Goal: Information Seeking & Learning: Understand process/instructions

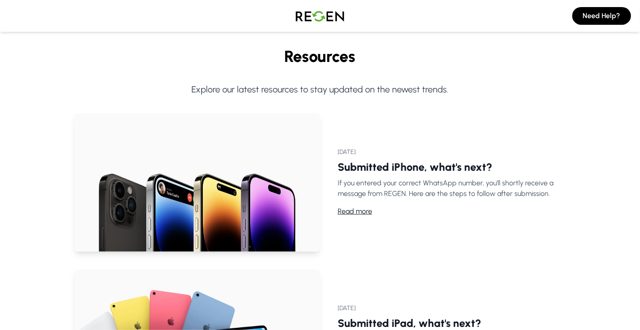
click at [398, 186] on p "If you entered your correct WhatsApp number, you'll shortly receive a message f…" at bounding box center [452, 188] width 228 height 21
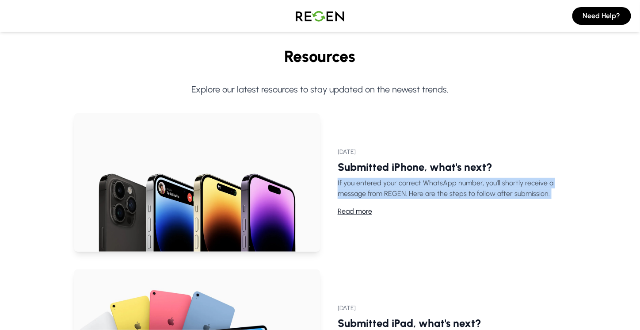
click at [398, 186] on p "If you entered your correct WhatsApp number, you'll shortly receive a message f…" at bounding box center [452, 188] width 228 height 21
click at [425, 187] on p "If you entered your correct WhatsApp number, you'll shortly receive a message f…" at bounding box center [452, 188] width 228 height 21
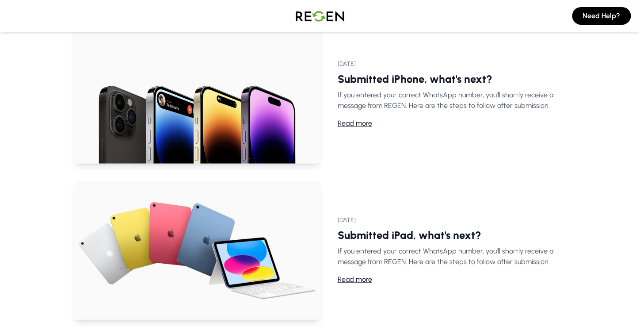
scroll to position [88, 0]
click at [432, 98] on p "If you entered your correct WhatsApp number, you'll shortly receive a message f…" at bounding box center [452, 99] width 228 height 21
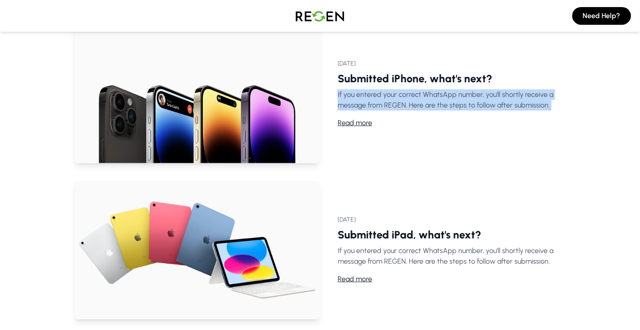
click at [432, 98] on p "If you entered your correct WhatsApp number, you'll shortly receive a message f…" at bounding box center [452, 99] width 228 height 21
click at [455, 99] on p "If you entered your correct WhatsApp number, you'll shortly receive a message f…" at bounding box center [452, 99] width 228 height 21
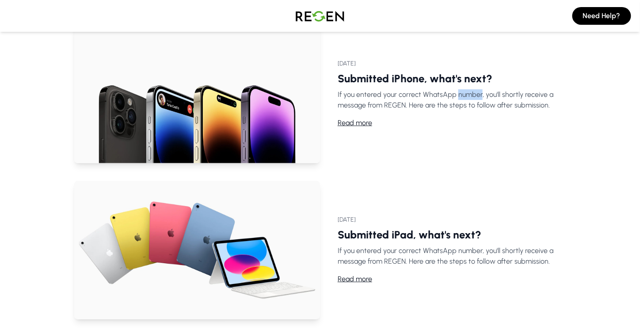
click at [455, 99] on p "If you entered your correct WhatsApp number, you'll shortly receive a message f…" at bounding box center [452, 99] width 228 height 21
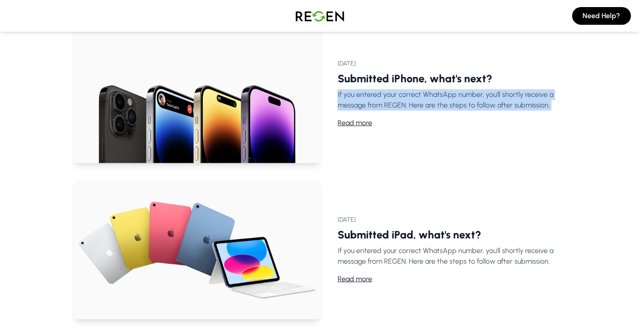
click at [455, 99] on p "If you entered your correct WhatsApp number, you'll shortly receive a message f…" at bounding box center [452, 99] width 228 height 21
click at [459, 102] on p "If you entered your correct WhatsApp number, you'll shortly receive a message f…" at bounding box center [452, 99] width 228 height 21
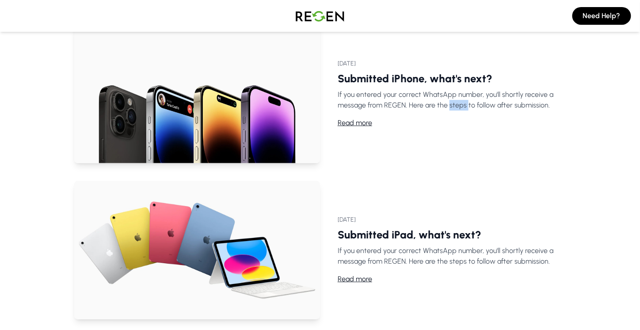
click at [459, 102] on p "If you entered your correct WhatsApp number, you'll shortly receive a message f…" at bounding box center [452, 99] width 228 height 21
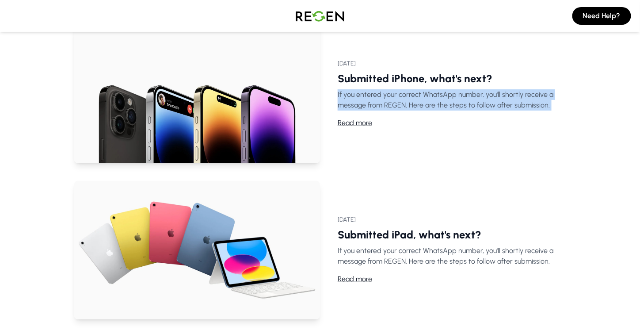
click at [459, 102] on p "If you entered your correct WhatsApp number, you'll shortly receive a message f…" at bounding box center [452, 99] width 228 height 21
click at [485, 106] on p "If you entered your correct WhatsApp number, you'll shortly receive a message f…" at bounding box center [452, 99] width 228 height 21
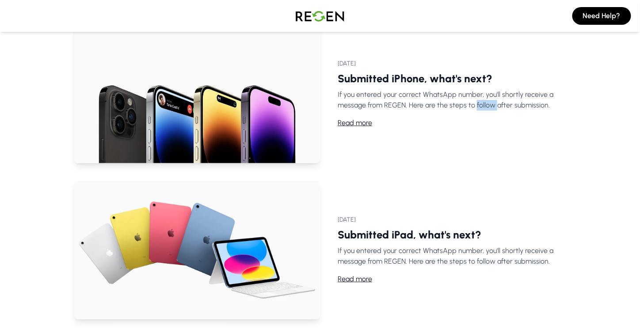
click at [485, 106] on p "If you entered your correct WhatsApp number, you'll shortly receive a message f…" at bounding box center [452, 99] width 228 height 21
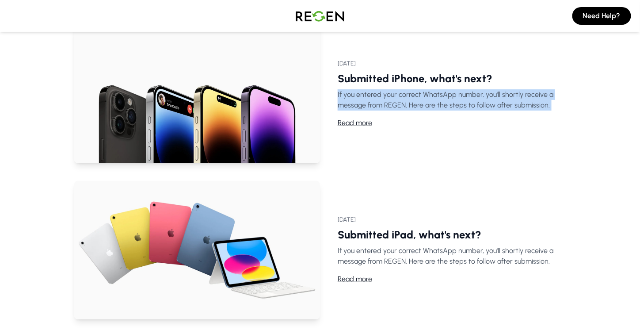
click at [485, 106] on p "If you entered your correct WhatsApp number, you'll shortly receive a message f…" at bounding box center [452, 99] width 228 height 21
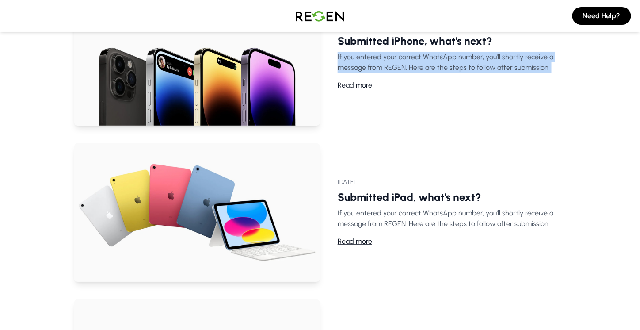
scroll to position [177, 0]
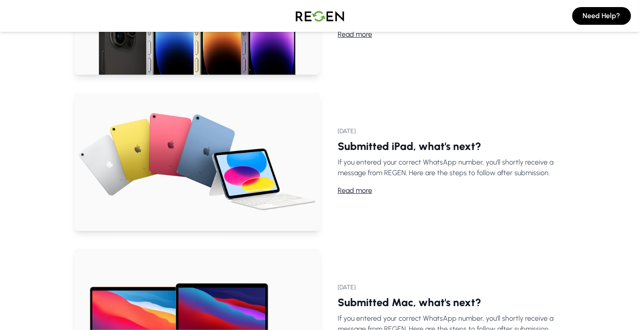
click at [415, 157] on p "If you entered your correct WhatsApp number, you'll shortly receive a message f…" at bounding box center [452, 167] width 228 height 21
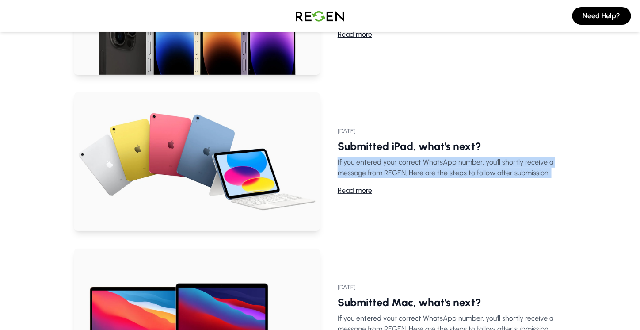
click at [415, 157] on p "If you entered your correct WhatsApp number, you'll shortly receive a message f…" at bounding box center [452, 167] width 228 height 21
click at [436, 147] on link "Submitted iPad, what's next?" at bounding box center [410, 146] width 144 height 13
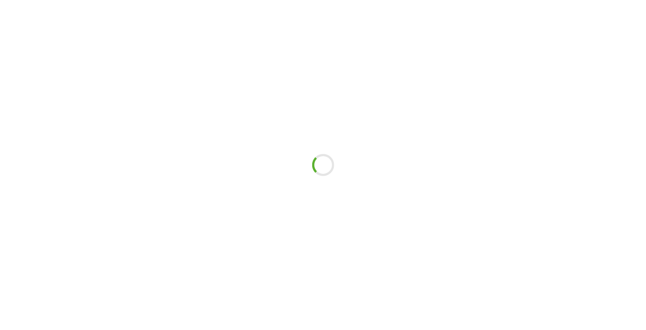
click at [436, 147] on div at bounding box center [323, 165] width 646 height 330
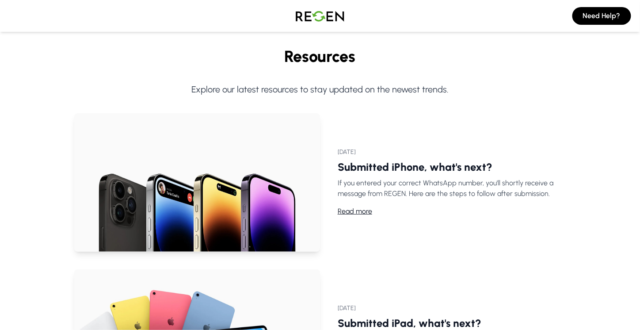
click at [361, 210] on link "Read more" at bounding box center [355, 211] width 34 height 11
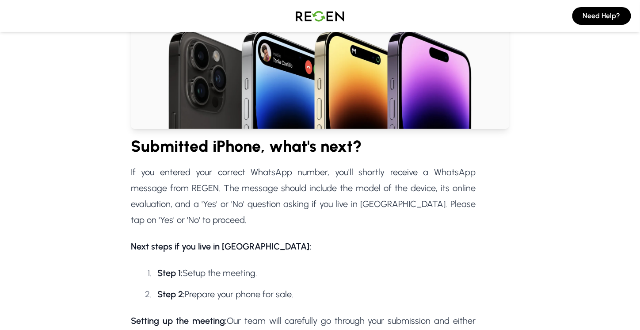
scroll to position [133, 0]
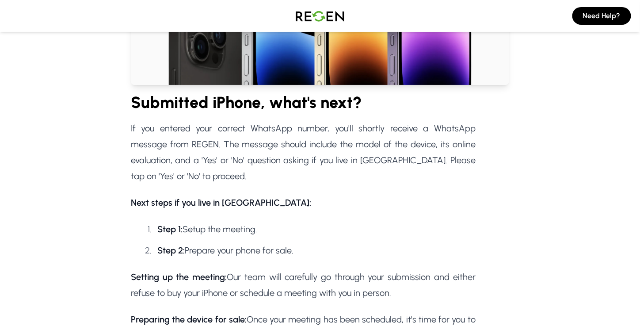
click at [224, 229] on li "Step 1: Setup the meeting." at bounding box center [315, 229] width 322 height 16
click at [253, 247] on li "Step 2: Prepare your phone for sale." at bounding box center [315, 250] width 322 height 16
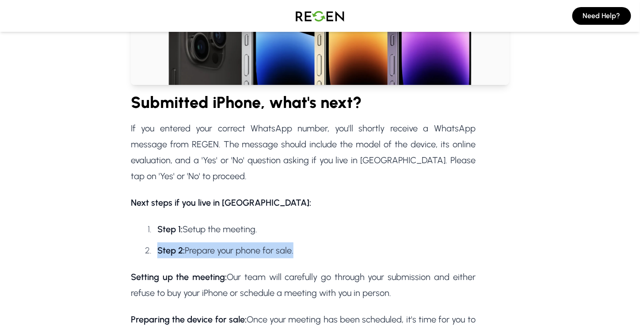
click at [253, 247] on li "Step 2: Prepare your phone for sale." at bounding box center [315, 250] width 322 height 16
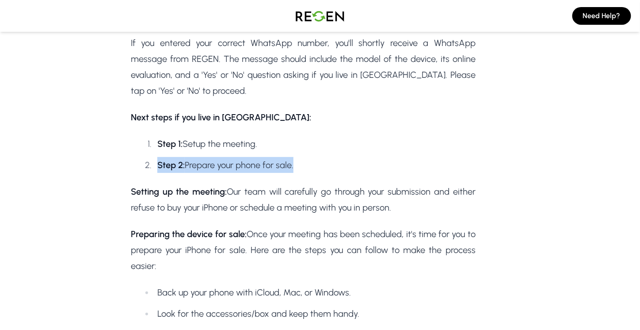
scroll to position [221, 0]
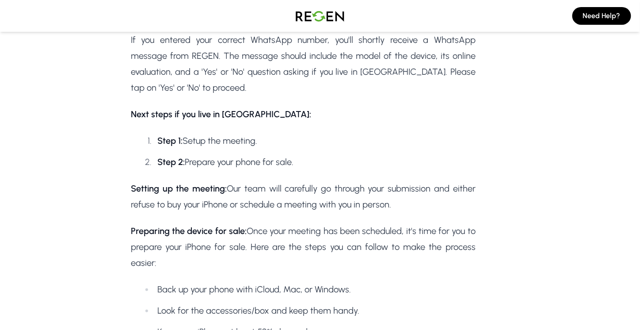
click at [245, 203] on p "Setting up the meeting: Our team will carefully go through your submission and …" at bounding box center [303, 196] width 345 height 32
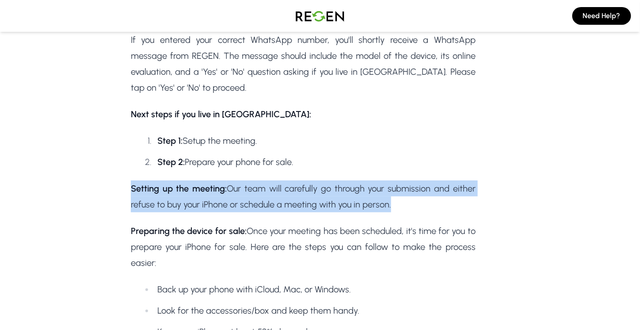
click at [244, 203] on p "Setting up the meeting: Our team will carefully go through your submission and …" at bounding box center [303, 196] width 345 height 32
click at [273, 203] on p "Setting up the meeting: Our team will carefully go through your submission and …" at bounding box center [303, 196] width 345 height 32
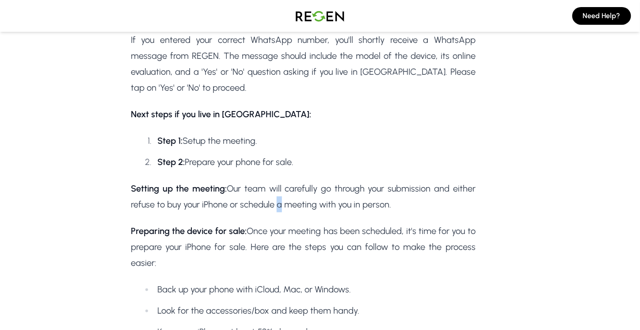
click at [273, 203] on p "Setting up the meeting: Our team will carefully go through your submission and …" at bounding box center [303, 196] width 345 height 32
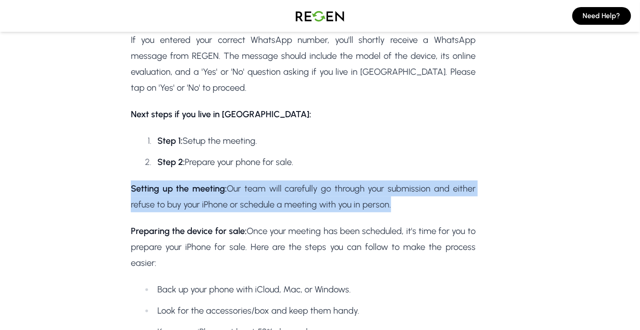
click at [273, 203] on p "Setting up the meeting: Our team will carefully go through your submission and …" at bounding box center [303, 196] width 345 height 32
click at [311, 202] on p "Setting up the meeting: Our team will carefully go through your submission and …" at bounding box center [303, 196] width 345 height 32
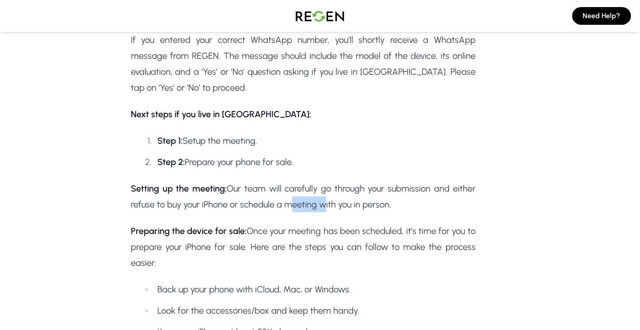
click at [311, 202] on p "Setting up the meeting: Our team will carefully go through your submission and …" at bounding box center [303, 196] width 345 height 32
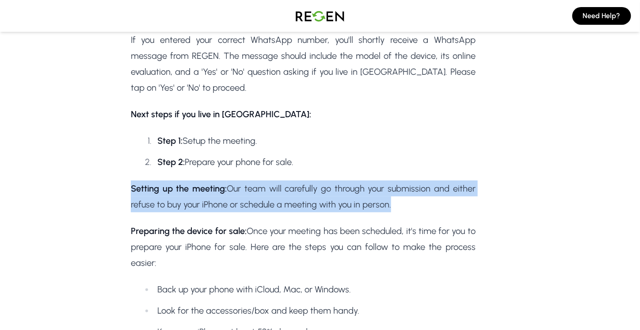
click at [311, 202] on p "Setting up the meeting: Our team will carefully go through your submission and …" at bounding box center [303, 196] width 345 height 32
click at [343, 204] on p "Setting up the meeting: Our team will carefully go through your submission and …" at bounding box center [303, 196] width 345 height 32
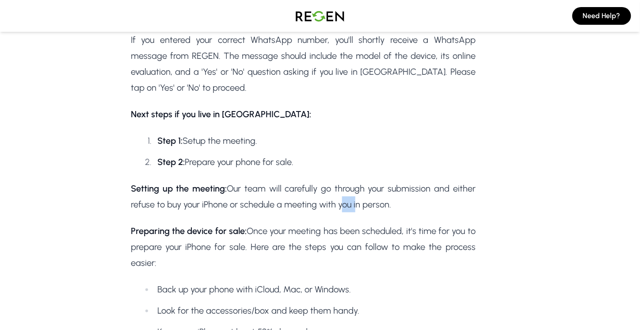
click at [343, 204] on p "Setting up the meeting: Our team will carefully go through your submission and …" at bounding box center [303, 196] width 345 height 32
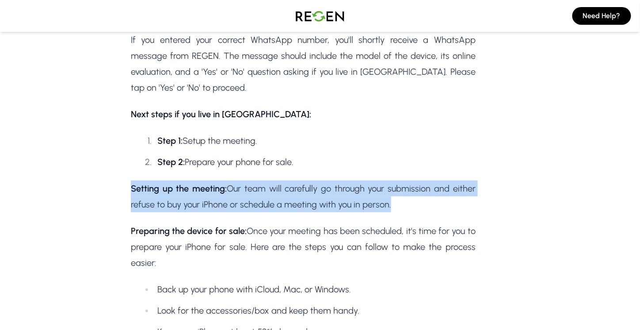
click at [343, 204] on p "Setting up the meeting: Our team will carefully go through your submission and …" at bounding box center [303, 196] width 345 height 32
click at [245, 194] on p "Setting up the meeting: Our team will carefully go through your submission and …" at bounding box center [303, 196] width 345 height 32
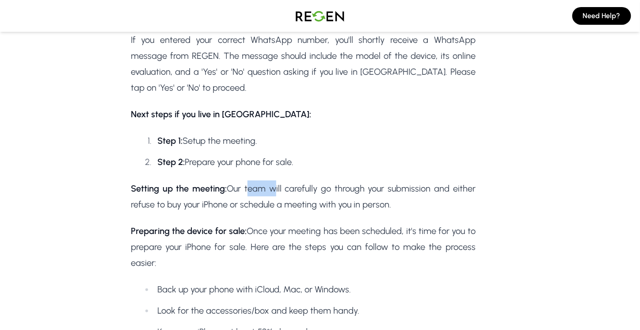
click at [245, 194] on p "Setting up the meeting: Our team will carefully go through your submission and …" at bounding box center [303, 196] width 345 height 32
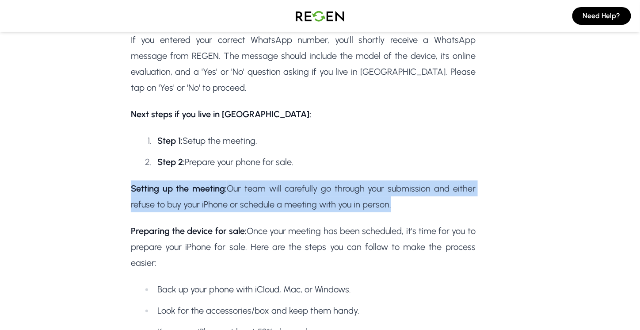
click at [244, 194] on p "Setting up the meeting: Our team will carefully go through your submission and …" at bounding box center [303, 196] width 345 height 32
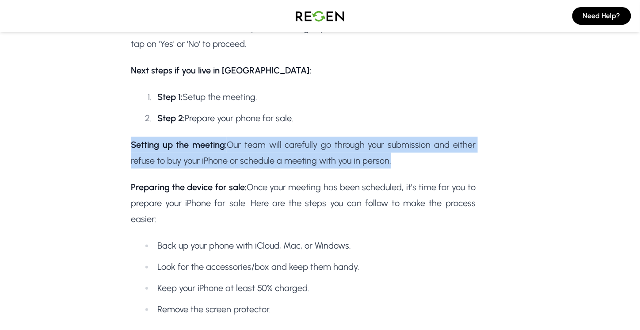
scroll to position [265, 0]
click at [262, 164] on p "Setting up the meeting: Our team will carefully go through your submission and …" at bounding box center [303, 152] width 345 height 32
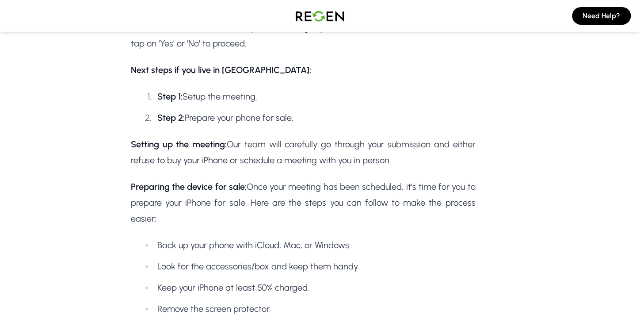
click at [264, 200] on p "Preparing the device for sale: Once your meeting has been scheduled, it's time …" at bounding box center [303, 202] width 345 height 48
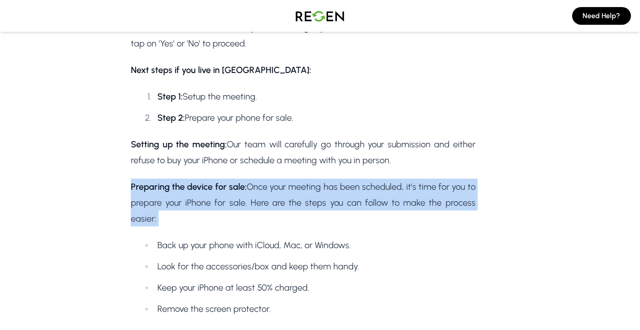
click at [264, 200] on p "Preparing the device for sale: Once your meeting has been scheduled, it's time …" at bounding box center [303, 202] width 345 height 48
click at [290, 201] on p "Preparing the device for sale: Once your meeting has been scheduled, it's time …" at bounding box center [303, 202] width 345 height 48
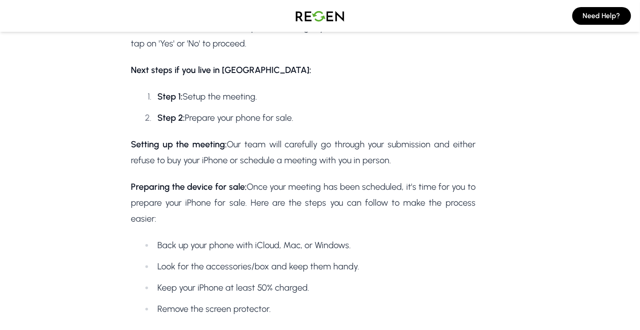
scroll to position [309, 0]
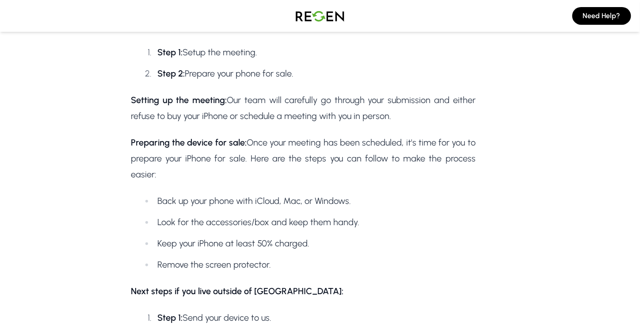
click at [274, 158] on p "Preparing the device for sale: Once your meeting has been scheduled, it's time …" at bounding box center [303, 158] width 345 height 48
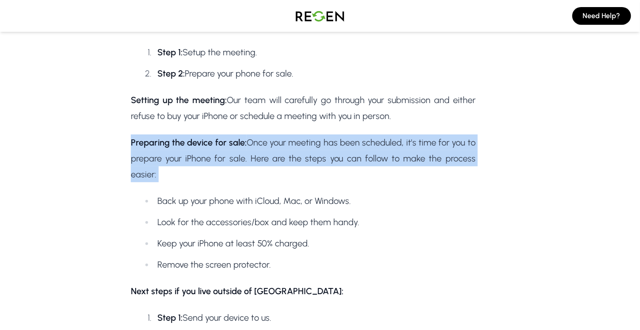
click at [274, 158] on p "Preparing the device for sale: Once your meeting has been scheduled, it's time …" at bounding box center [303, 158] width 345 height 48
click at [309, 163] on p "Preparing the device for sale: Once your meeting has been scheduled, it's time …" at bounding box center [303, 158] width 345 height 48
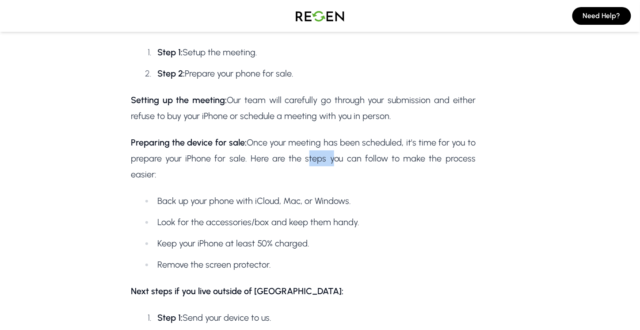
click at [309, 163] on p "Preparing the device for sale: Once your meeting has been scheduled, it's time …" at bounding box center [303, 158] width 345 height 48
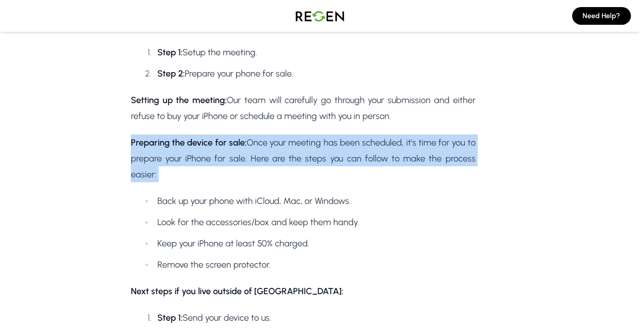
click at [309, 163] on p "Preparing the device for sale: Once your meeting has been scheduled, it's time …" at bounding box center [303, 158] width 345 height 48
click at [220, 159] on p "Preparing the device for sale: Once your meeting has been scheduled, it's time …" at bounding box center [303, 158] width 345 height 48
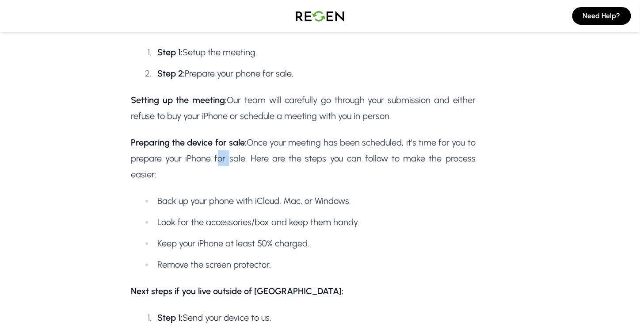
click at [220, 159] on p "Preparing the device for sale: Once your meeting has been scheduled, it's time …" at bounding box center [303, 158] width 345 height 48
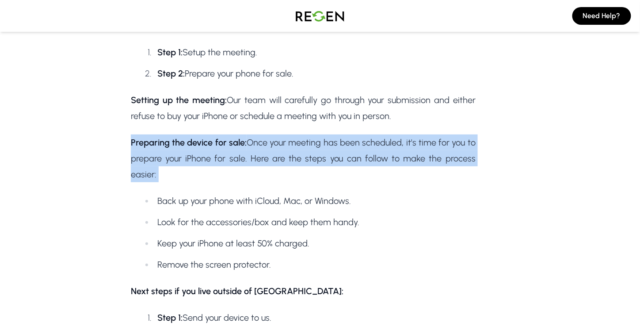
click at [220, 159] on p "Preparing the device for sale: Once your meeting has been scheduled, it's time …" at bounding box center [303, 158] width 345 height 48
click at [235, 160] on p "Preparing the device for sale: Once your meeting has been scheduled, it's time …" at bounding box center [303, 158] width 345 height 48
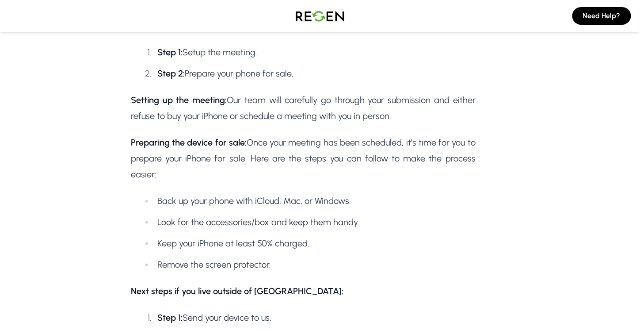
click at [217, 199] on li "Back up your phone with iCloud, Mac, or Windows." at bounding box center [315, 201] width 322 height 16
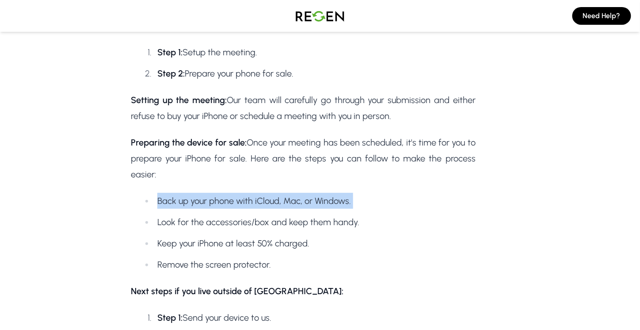
click at [217, 199] on li "Back up your phone with iCloud, Mac, or Windows." at bounding box center [315, 201] width 322 height 16
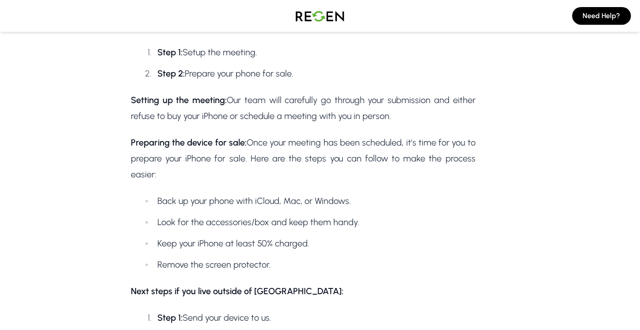
click at [255, 212] on ul "Back up your phone with iCloud, Mac, or Windows. Look for the accessories/box a…" at bounding box center [308, 233] width 336 height 80
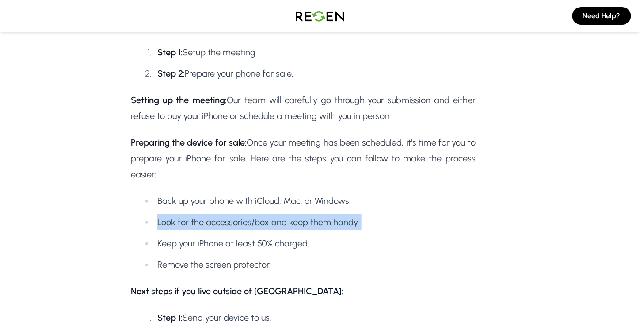
click at [255, 212] on ul "Back up your phone with iCloud, Mac, or Windows. Look for the accessories/box a…" at bounding box center [308, 233] width 336 height 80
click at [271, 220] on li "Look for the accessories/box and keep them handy." at bounding box center [315, 222] width 322 height 16
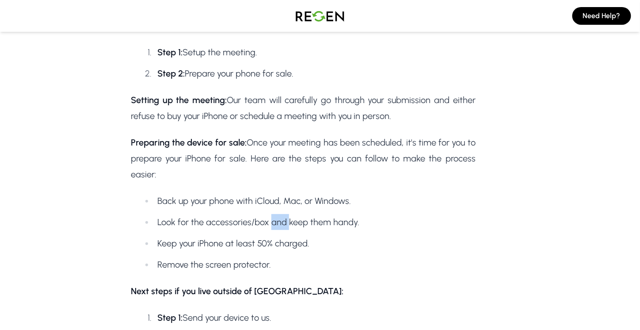
click at [271, 220] on li "Look for the accessories/box and keep them handy." at bounding box center [315, 222] width 322 height 16
click at [259, 241] on li "Keep your iPhone at least 50% charged." at bounding box center [315, 243] width 322 height 16
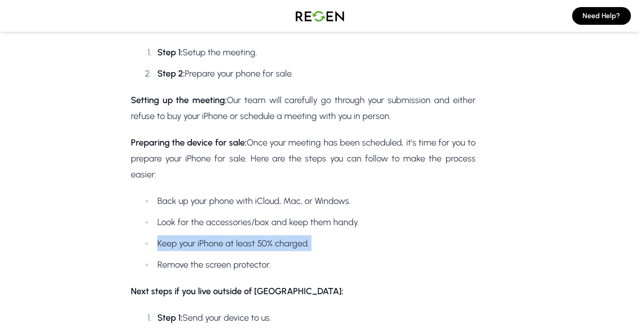
click at [259, 241] on li "Keep your iPhone at least 50% charged." at bounding box center [315, 243] width 322 height 16
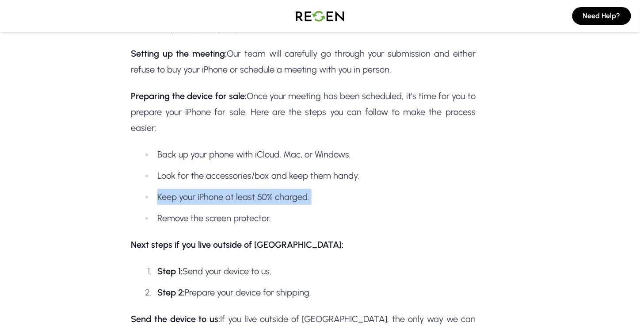
scroll to position [398, 0]
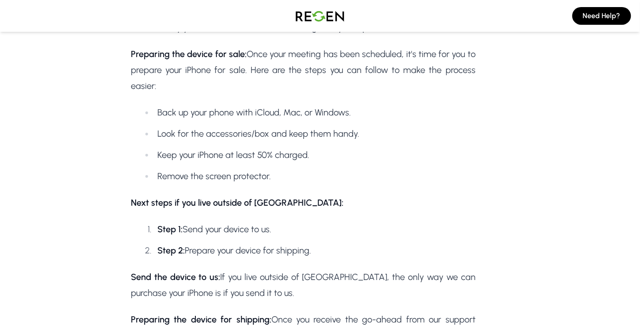
click at [244, 182] on li "Remove the screen protector." at bounding box center [315, 176] width 322 height 16
click at [252, 177] on li "Remove the screen protector." at bounding box center [315, 176] width 322 height 16
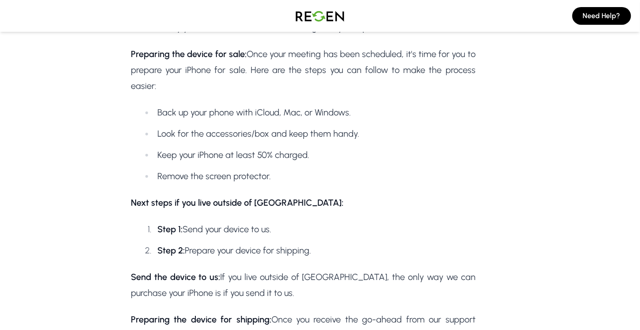
click at [267, 150] on li "Keep your iPhone at least 50% charged." at bounding box center [315, 155] width 322 height 16
click at [279, 140] on li "Look for the accessories/box and keep them handy." at bounding box center [315, 133] width 322 height 16
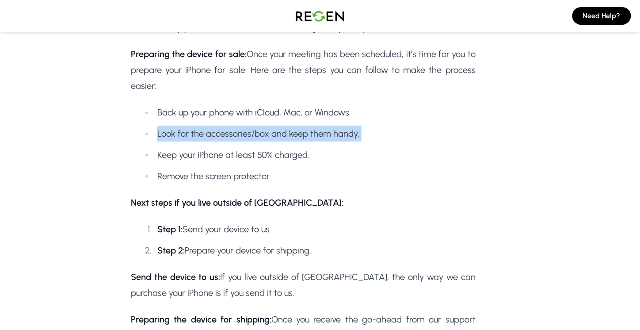
click at [279, 140] on li "Look for the accessories/box and keep them handy." at bounding box center [315, 133] width 322 height 16
click at [296, 137] on li "Look for the accessories/box and keep them handy." at bounding box center [315, 133] width 322 height 16
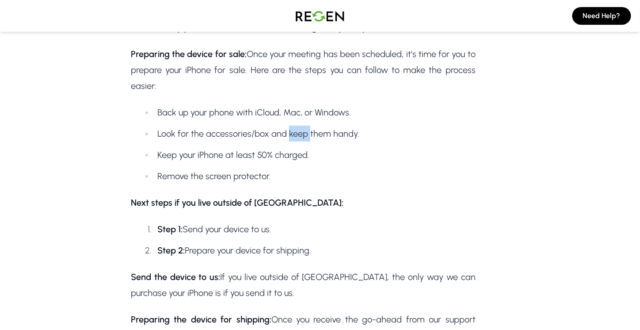
click at [296, 137] on li "Look for the accessories/box and keep them handy." at bounding box center [315, 133] width 322 height 16
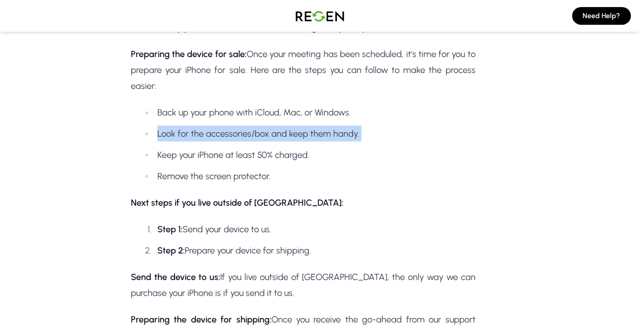
click at [296, 137] on li "Look for the accessories/box and keep them handy." at bounding box center [315, 133] width 322 height 16
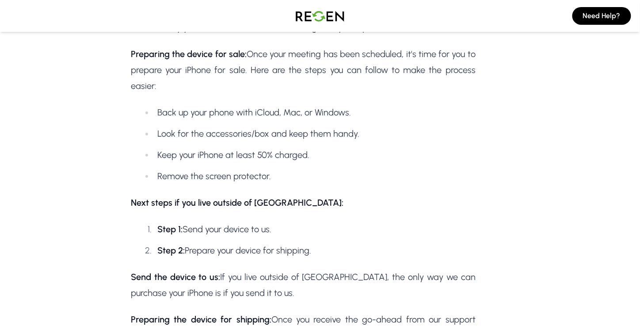
click at [316, 115] on li "Back up your phone with iCloud, Mac, or Windows." at bounding box center [315, 112] width 322 height 16
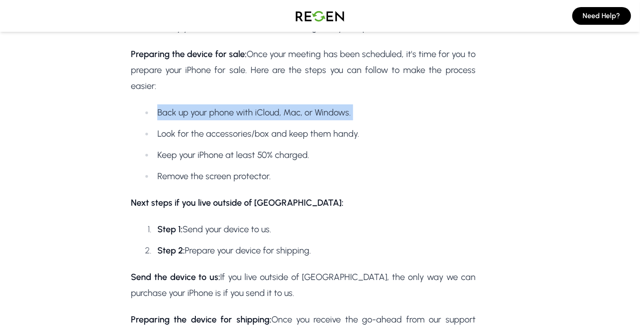
drag, startPoint x: 316, startPoint y: 115, endPoint x: 301, endPoint y: 133, distance: 22.9
click at [317, 115] on li "Back up your phone with iCloud, Mac, or Windows." at bounding box center [315, 112] width 322 height 16
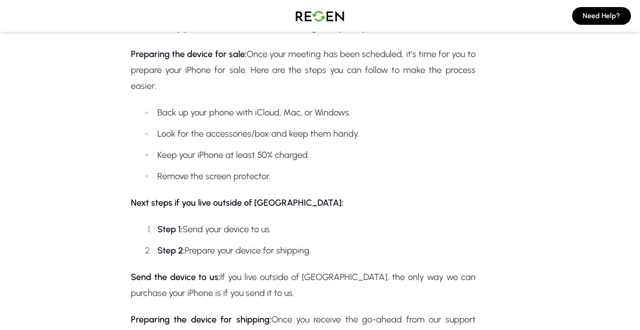
click at [289, 142] on ul "Back up your phone with iCloud, Mac, or Windows. Look for the accessories/box a…" at bounding box center [308, 144] width 336 height 80
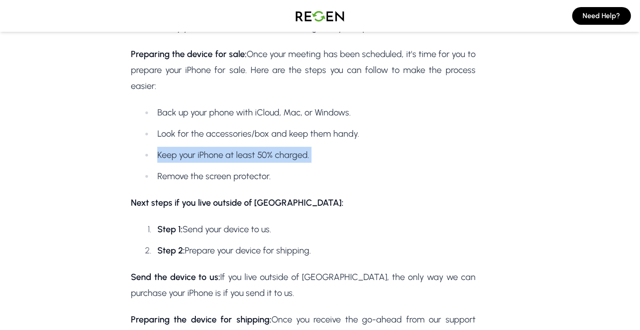
click at [289, 142] on ul "Back up your phone with iCloud, Mac, or Windows. Look for the accessories/box a…" at bounding box center [308, 144] width 336 height 80
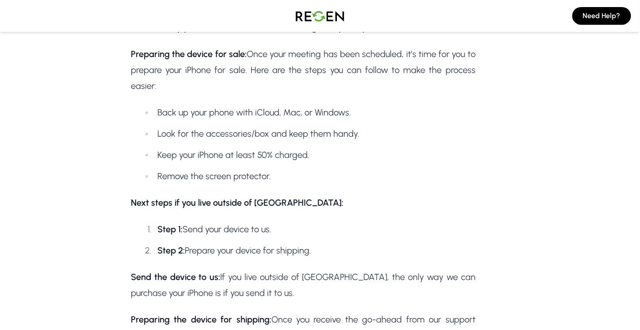
click at [296, 131] on li "Look for the accessories/box and keep them handy." at bounding box center [315, 133] width 322 height 16
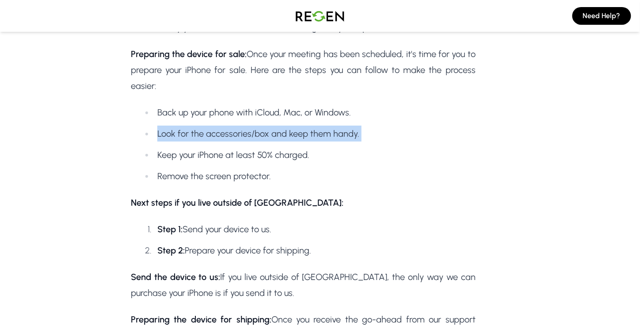
click at [296, 131] on li "Look for the accessories/box and keep them handy." at bounding box center [315, 133] width 322 height 16
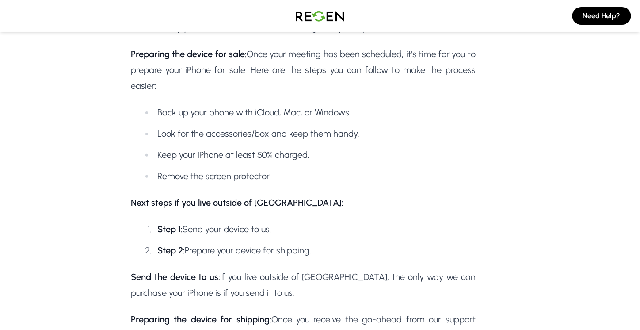
click at [234, 202] on strong "Next steps if you live outside of [GEOGRAPHIC_DATA]:" at bounding box center [237, 202] width 212 height 11
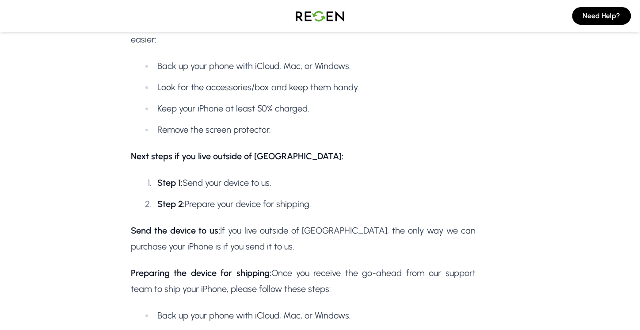
scroll to position [486, 0]
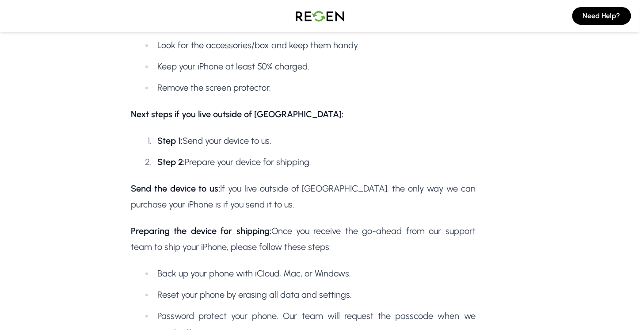
click at [260, 145] on li "Step 1: Send your device to us." at bounding box center [315, 141] width 322 height 16
click at [258, 167] on li "Step 2: Prepare your device for shipping." at bounding box center [315, 162] width 322 height 16
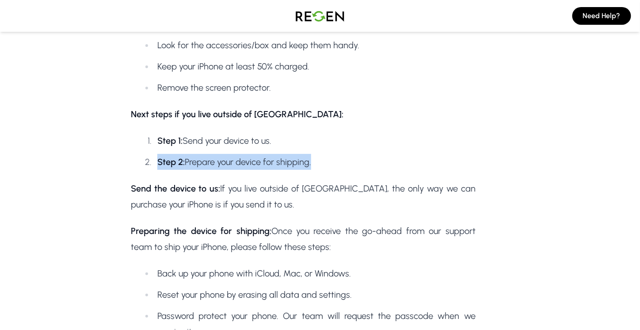
click at [258, 167] on li "Step 2: Prepare your device for shipping." at bounding box center [315, 162] width 322 height 16
click at [283, 166] on li "Step 2: Prepare your device for shipping." at bounding box center [315, 162] width 322 height 16
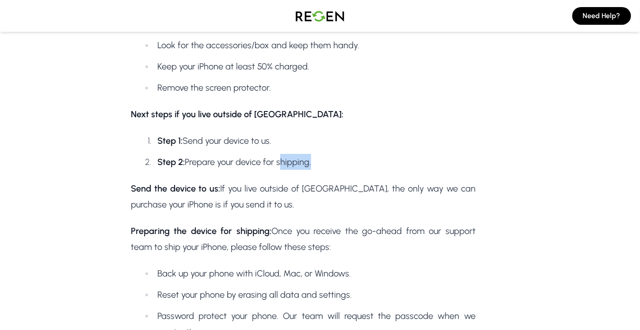
click at [283, 166] on li "Step 2: Prepare your device for shipping." at bounding box center [315, 162] width 322 height 16
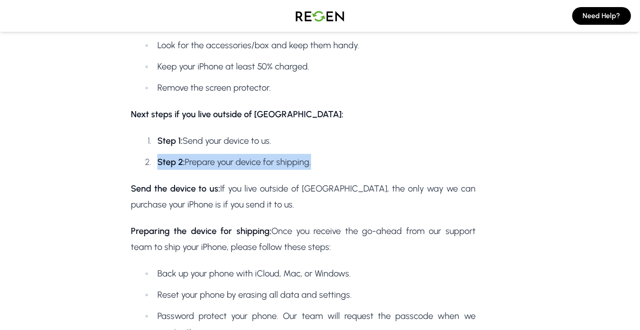
click at [283, 166] on li "Step 2: Prepare your device for shipping." at bounding box center [315, 162] width 322 height 16
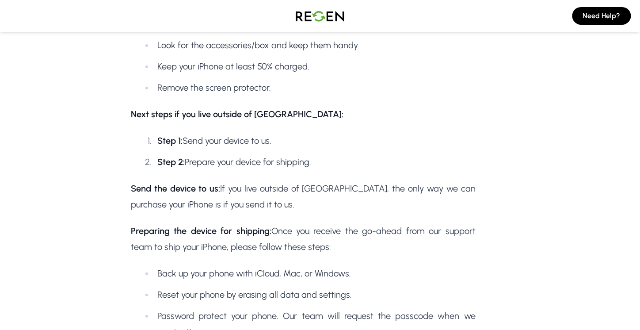
click at [223, 103] on div "If you entered your correct WhatsApp number, you'll shortly receive a WhatsApp …" at bounding box center [303, 74] width 345 height 615
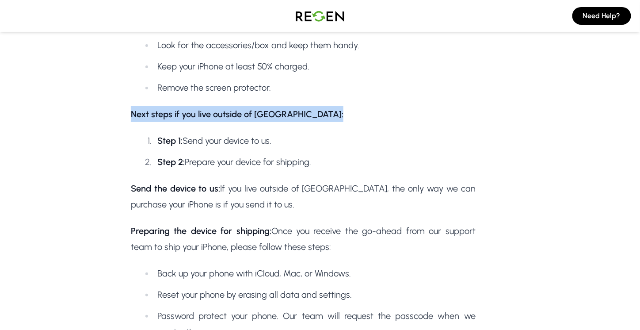
click at [223, 103] on div "If you entered your correct WhatsApp number, you'll shortly receive a WhatsApp …" at bounding box center [303, 74] width 345 height 615
click at [267, 109] on strong "Next steps if you live outside of [GEOGRAPHIC_DATA]:" at bounding box center [237, 114] width 212 height 11
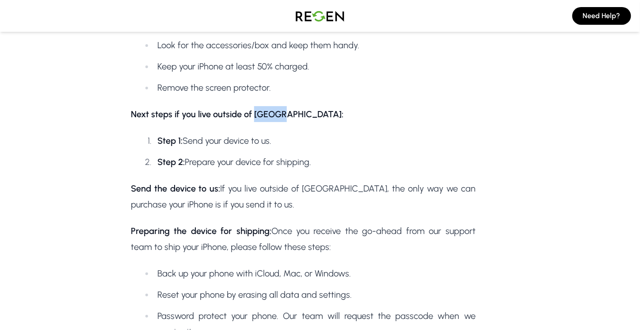
click at [267, 109] on strong "Next steps if you live outside of [GEOGRAPHIC_DATA]:" at bounding box center [237, 114] width 212 height 11
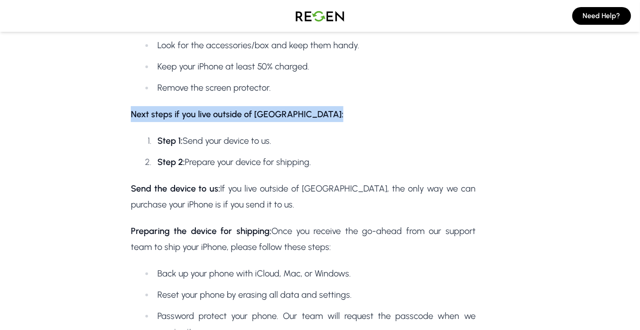
click at [267, 109] on strong "Next steps if you live outside of [GEOGRAPHIC_DATA]:" at bounding box center [237, 114] width 212 height 11
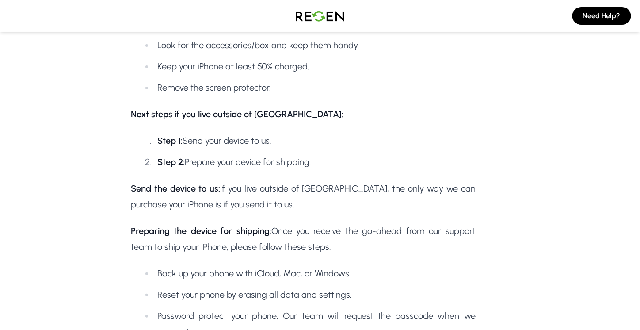
click at [235, 148] on ol "Step 1: Send your device to us. Step 2: Prepare your device for shipping." at bounding box center [308, 151] width 336 height 37
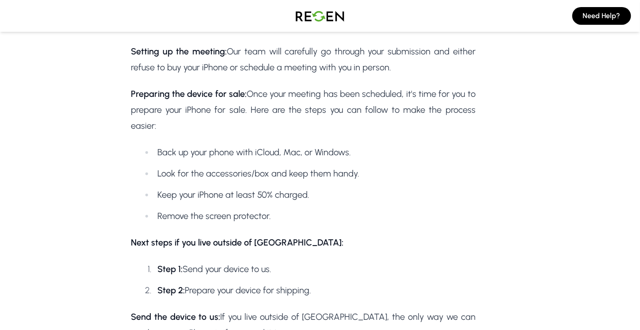
scroll to position [353, 0]
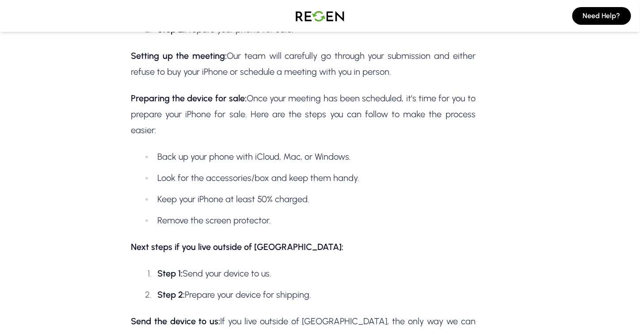
click at [272, 124] on p "Preparing the device for sale: Once your meeting has been scheduled, it's time …" at bounding box center [303, 114] width 345 height 48
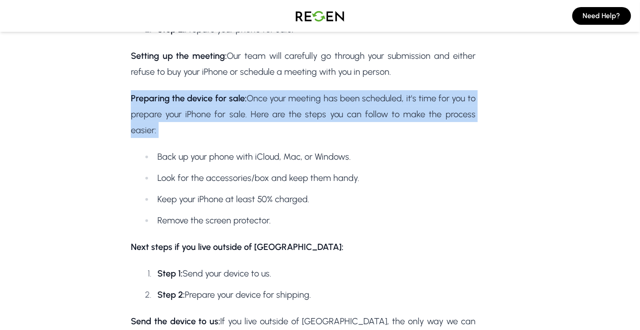
click at [272, 124] on p "Preparing the device for sale: Once your meeting has been scheduled, it's time …" at bounding box center [303, 114] width 345 height 48
click at [292, 123] on p "Preparing the device for sale: Once your meeting has been scheduled, it's time …" at bounding box center [303, 114] width 345 height 48
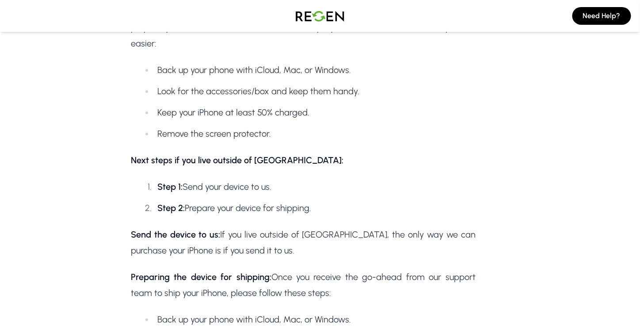
scroll to position [442, 0]
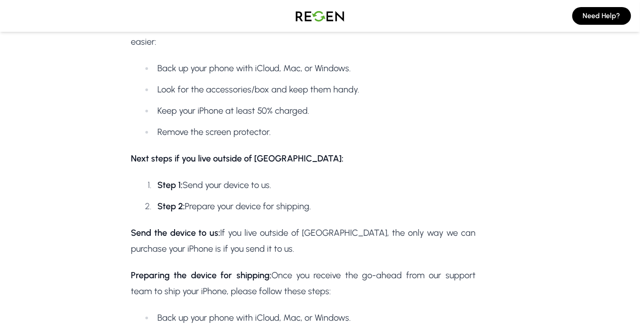
click at [222, 168] on div "If you entered your correct WhatsApp number, you'll shortly receive a WhatsApp …" at bounding box center [303, 118] width 345 height 615
click at [229, 159] on strong "Next steps if you live outside of [GEOGRAPHIC_DATA]:" at bounding box center [237, 158] width 212 height 11
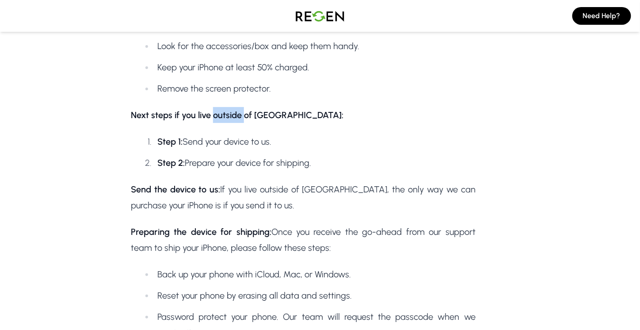
scroll to position [486, 0]
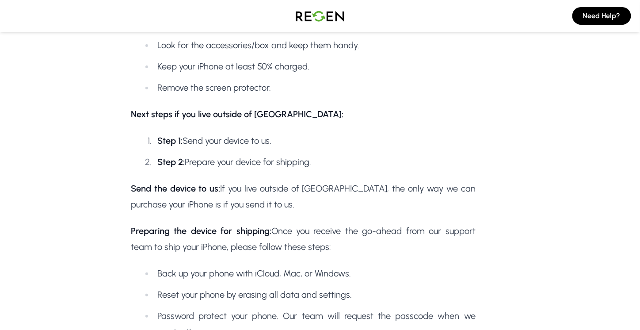
click at [220, 206] on p "Send the device to us: If you live outside of [GEOGRAPHIC_DATA], the only way w…" at bounding box center [303, 196] width 345 height 32
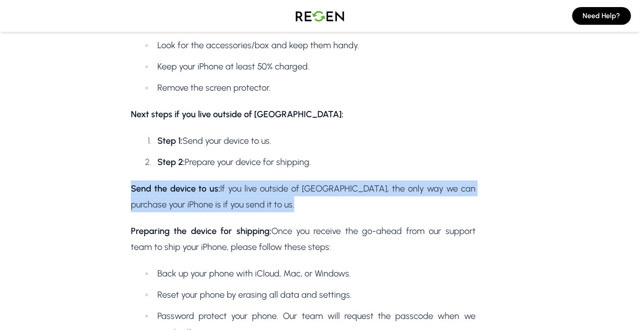
click at [220, 206] on p "Send the device to us: If you live outside of [GEOGRAPHIC_DATA], the only way w…" at bounding box center [303, 196] width 345 height 32
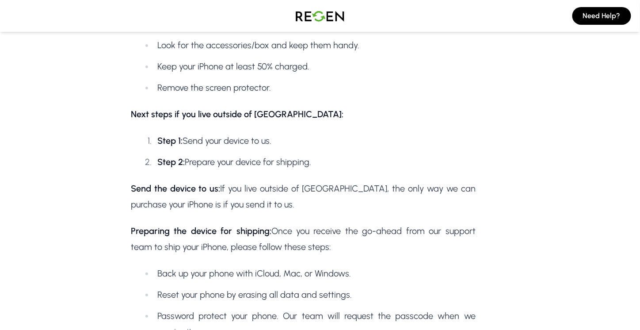
click at [225, 243] on p "Preparing the device for shipping: Once you receive the go-ahead from our suppo…" at bounding box center [303, 239] width 345 height 32
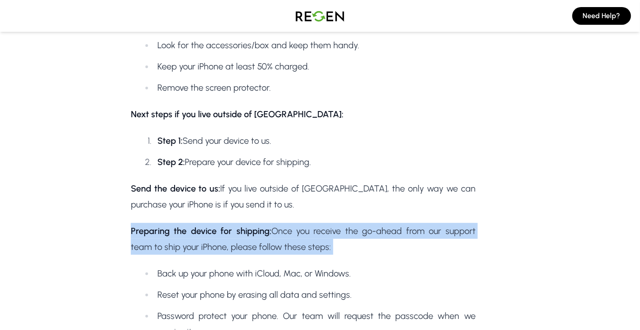
click at [225, 243] on p "Preparing the device for shipping: Once you receive the go-ahead from our suppo…" at bounding box center [303, 239] width 345 height 32
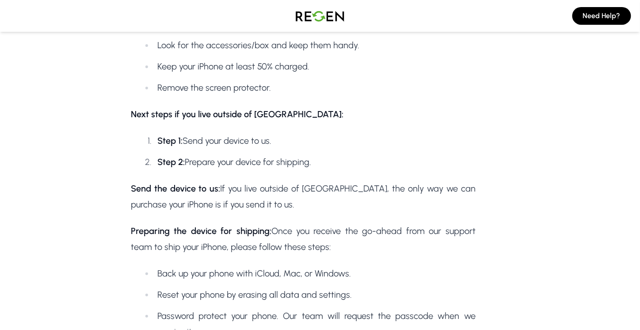
click at [259, 201] on p "Send the device to us: If you live outside of [GEOGRAPHIC_DATA], the only way w…" at bounding box center [303, 196] width 345 height 32
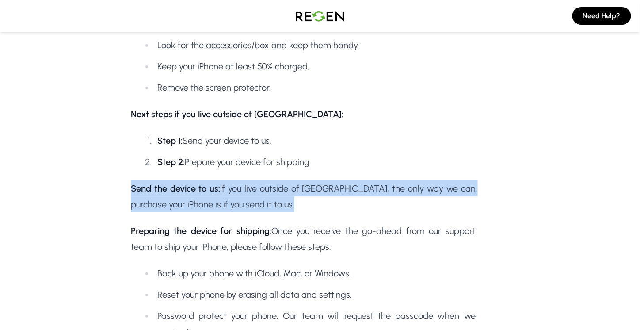
click at [259, 201] on p "Send the device to us: If you live outside of [GEOGRAPHIC_DATA], the only way w…" at bounding box center [303, 196] width 345 height 32
click at [263, 200] on p "Send the device to us: If you live outside of [GEOGRAPHIC_DATA], the only way w…" at bounding box center [303, 196] width 345 height 32
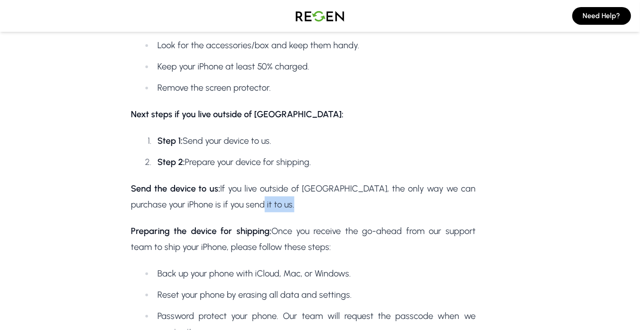
click at [263, 200] on p "Send the device to us: If you live outside of [GEOGRAPHIC_DATA], the only way w…" at bounding box center [303, 196] width 345 height 32
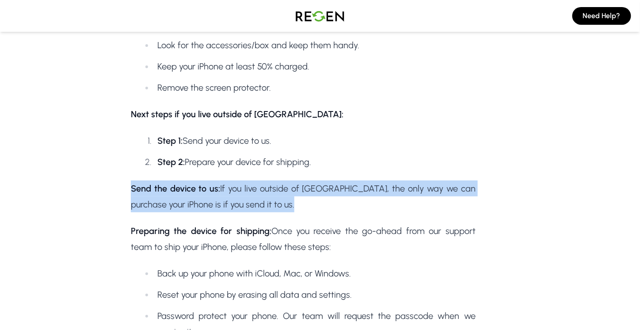
click at [263, 200] on p "Send the device to us: If you live outside of [GEOGRAPHIC_DATA], the only way w…" at bounding box center [303, 196] width 345 height 32
click at [270, 200] on p "Send the device to us: If you live outside of [GEOGRAPHIC_DATA], the only way w…" at bounding box center [303, 196] width 345 height 32
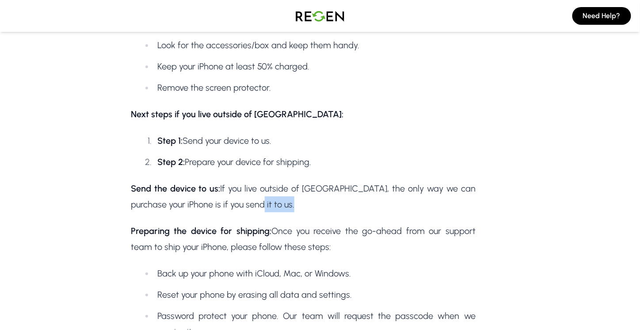
click at [270, 200] on p "Send the device to us: If you live outside of [GEOGRAPHIC_DATA], the only way w…" at bounding box center [303, 196] width 345 height 32
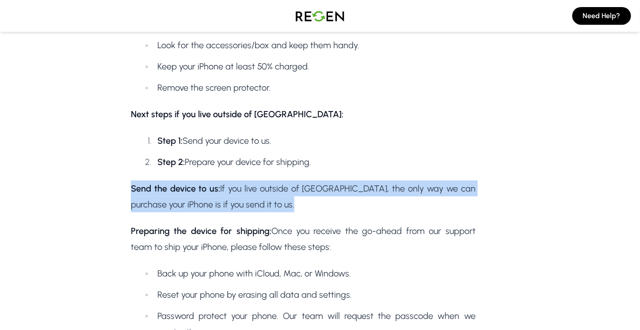
click at [270, 200] on p "Send the device to us: If you live outside of [GEOGRAPHIC_DATA], the only way w…" at bounding box center [303, 196] width 345 height 32
click at [282, 200] on p "Send the device to us: If you live outside of [GEOGRAPHIC_DATA], the only way w…" at bounding box center [303, 196] width 345 height 32
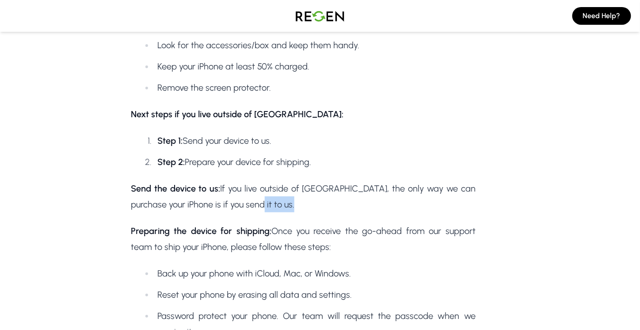
click at [282, 200] on p "Send the device to us: If you live outside of [GEOGRAPHIC_DATA], the only way w…" at bounding box center [303, 196] width 345 height 32
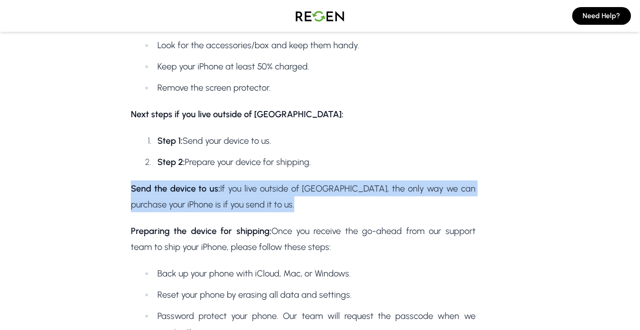
click at [282, 200] on p "Send the device to us: If you live outside of [GEOGRAPHIC_DATA], the only way w…" at bounding box center [303, 196] width 345 height 32
click at [292, 199] on p "Send the device to us: If you live outside of [GEOGRAPHIC_DATA], the only way w…" at bounding box center [303, 196] width 345 height 32
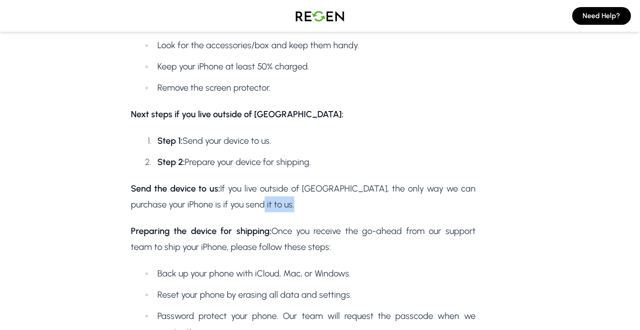
click at [292, 199] on p "Send the device to us: If you live outside of [GEOGRAPHIC_DATA], the only way w…" at bounding box center [303, 196] width 345 height 32
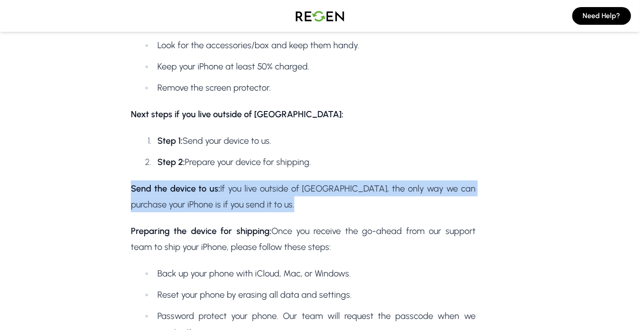
click at [292, 199] on p "Send the device to us: If you live outside of [GEOGRAPHIC_DATA], the only way w…" at bounding box center [303, 196] width 345 height 32
click at [298, 198] on p "Send the device to us: If you live outside of [GEOGRAPHIC_DATA], the only way w…" at bounding box center [303, 196] width 345 height 32
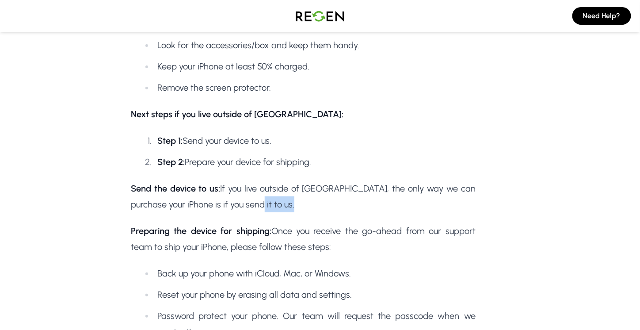
click at [298, 198] on p "Send the device to us: If you live outside of [GEOGRAPHIC_DATA], the only way w…" at bounding box center [303, 196] width 345 height 32
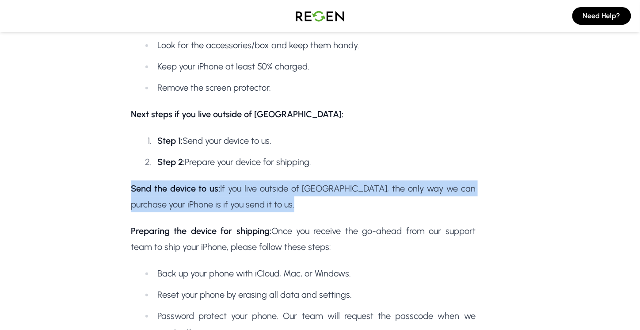
click at [298, 198] on p "Send the device to us: If you live outside of [GEOGRAPHIC_DATA], the only way w…" at bounding box center [303, 196] width 345 height 32
click at [268, 205] on p "Send the device to us: If you live outside of [GEOGRAPHIC_DATA], the only way w…" at bounding box center [303, 196] width 345 height 32
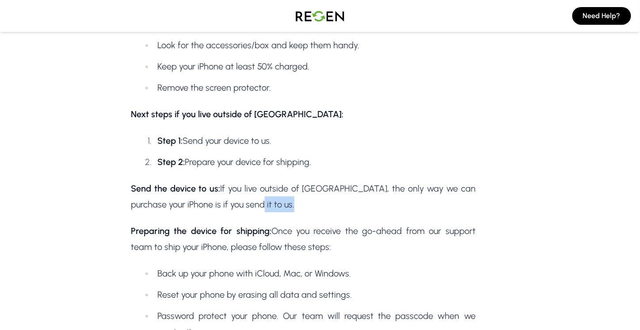
click at [268, 205] on p "Send the device to us: If you live outside of [GEOGRAPHIC_DATA], the only way w…" at bounding box center [303, 196] width 345 height 32
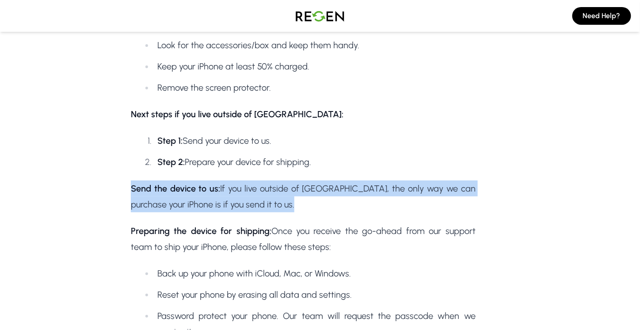
click at [268, 205] on p "Send the device to us: If you live outside of [GEOGRAPHIC_DATA], the only way w…" at bounding box center [303, 196] width 345 height 32
click at [299, 197] on p "Send the device to us: If you live outside of [GEOGRAPHIC_DATA], the only way w…" at bounding box center [303, 196] width 345 height 32
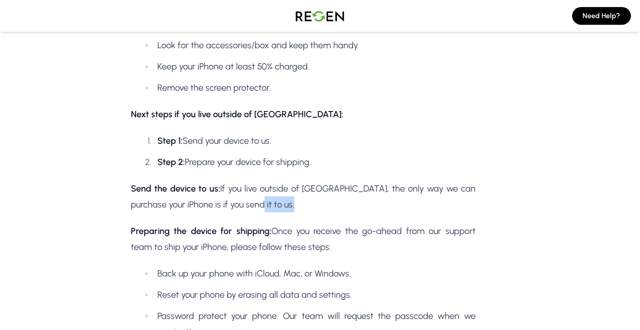
click at [299, 197] on p "Send the device to us: If you live outside of [GEOGRAPHIC_DATA], the only way w…" at bounding box center [303, 196] width 345 height 32
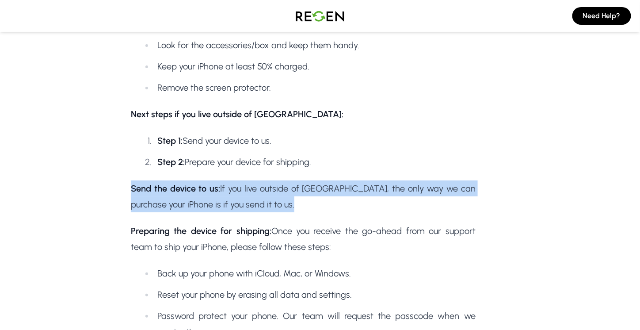
click at [299, 197] on p "Send the device to us: If you live outside of [GEOGRAPHIC_DATA], the only way w…" at bounding box center [303, 196] width 345 height 32
click at [317, 197] on p "Send the device to us: If you live outside of [GEOGRAPHIC_DATA], the only way w…" at bounding box center [303, 196] width 345 height 32
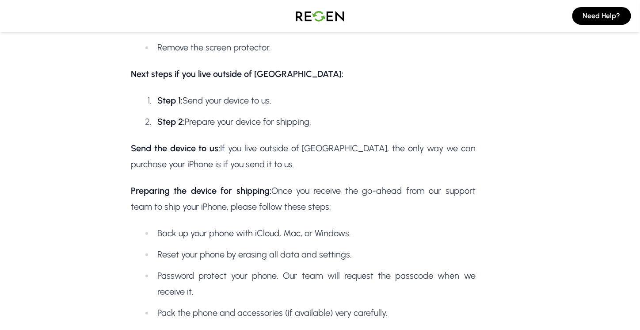
scroll to position [574, 0]
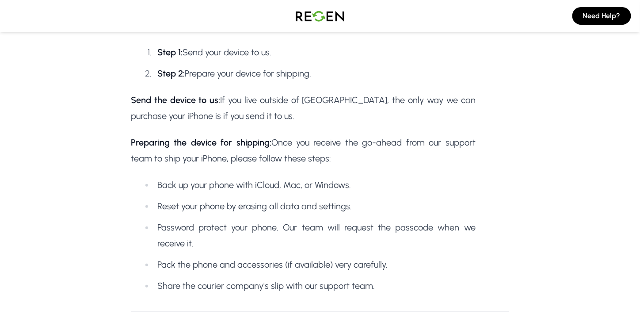
click at [227, 161] on p "Preparing the device for shipping: Once you receive the go-ahead from our suppo…" at bounding box center [303, 150] width 345 height 32
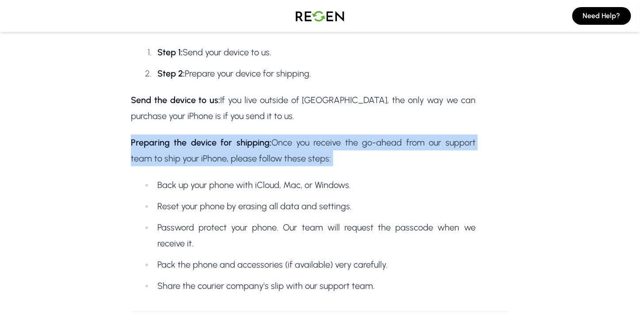
click at [227, 161] on p "Preparing the device for shipping: Once you receive the go-ahead from our suppo…" at bounding box center [303, 150] width 345 height 32
click at [244, 158] on p "Preparing the device for shipping: Once you receive the go-ahead from our suppo…" at bounding box center [303, 150] width 345 height 32
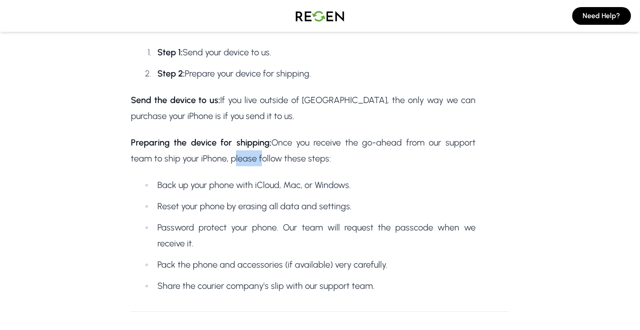
click at [244, 158] on p "Preparing the device for shipping: Once you receive the go-ahead from our suppo…" at bounding box center [303, 150] width 345 height 32
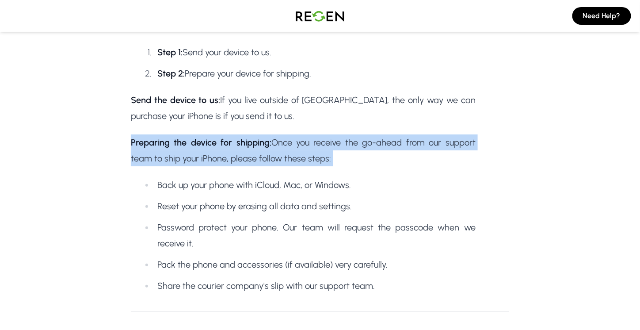
drag, startPoint x: 244, startPoint y: 158, endPoint x: 281, endPoint y: 155, distance: 36.3
click at [245, 157] on p "Preparing the device for shipping: Once you receive the go-ahead from our suppo…" at bounding box center [303, 150] width 345 height 32
click at [281, 155] on p "Preparing the device for shipping: Once you receive the go-ahead from our suppo…" at bounding box center [303, 150] width 345 height 32
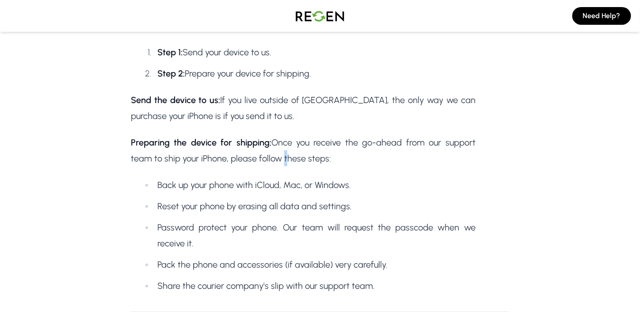
click at [281, 155] on p "Preparing the device for shipping: Once you receive the go-ahead from our suppo…" at bounding box center [303, 150] width 345 height 32
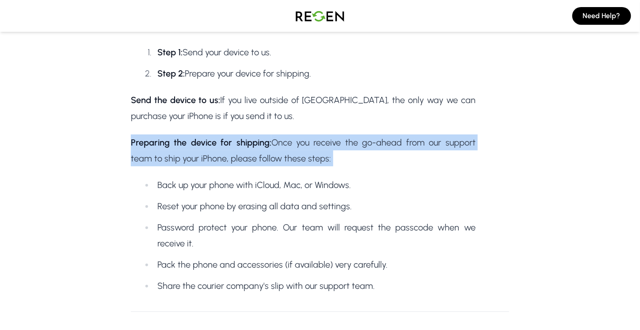
click at [281, 155] on p "Preparing the device for shipping: Once you receive the go-ahead from our suppo…" at bounding box center [303, 150] width 345 height 32
click at [303, 159] on p "Preparing the device for shipping: Once you receive the go-ahead from our suppo…" at bounding box center [303, 150] width 345 height 32
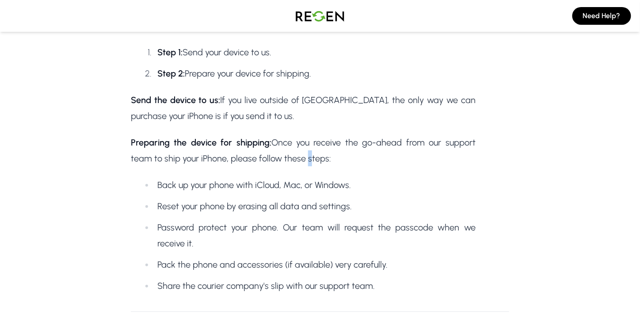
click at [303, 159] on p "Preparing the device for shipping: Once you receive the go-ahead from our suppo…" at bounding box center [303, 150] width 345 height 32
click at [244, 161] on p "Preparing the device for shipping: Once you receive the go-ahead from our suppo…" at bounding box center [303, 150] width 345 height 32
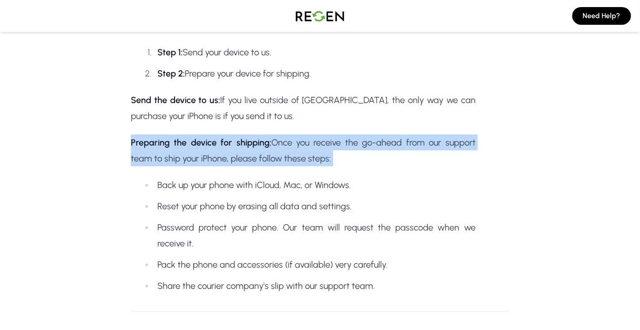
click at [244, 161] on p "Preparing the device for shipping: Once you receive the go-ahead from our suppo…" at bounding box center [303, 150] width 345 height 32
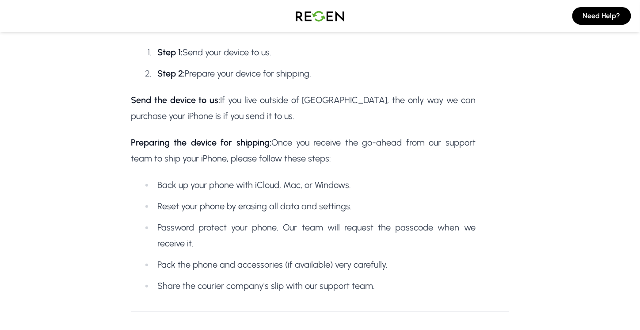
click at [258, 214] on ul "Back up your phone with iCloud, Mac, or Windows. Reset your phone by erasing al…" at bounding box center [308, 235] width 336 height 117
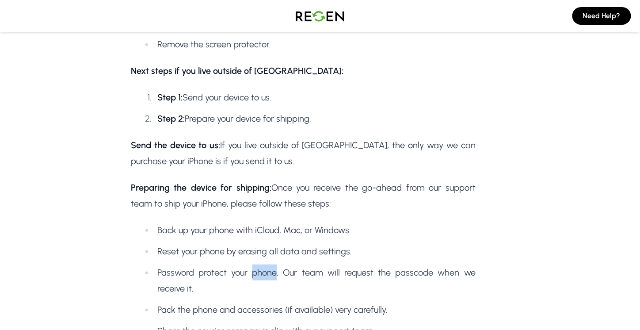
scroll to position [442, 0]
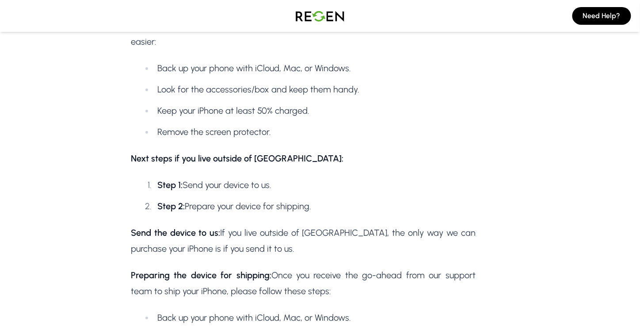
click at [222, 182] on li "Step 1: Send your device to us." at bounding box center [315, 185] width 322 height 16
drag, startPoint x: 222, startPoint y: 182, endPoint x: 237, endPoint y: 140, distance: 44.6
click at [222, 182] on li "Step 1: Send your device to us." at bounding box center [315, 185] width 322 height 16
click at [239, 134] on li "Remove the screen protector." at bounding box center [315, 132] width 322 height 16
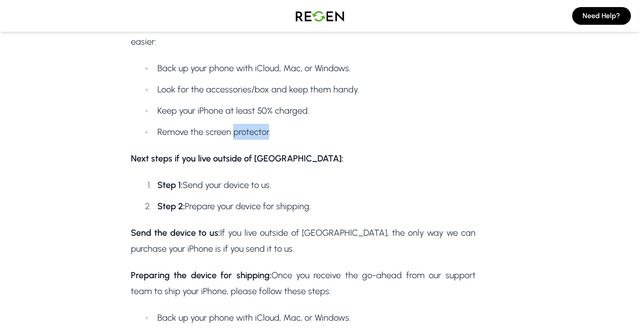
click at [238, 134] on li "Remove the screen protector." at bounding box center [315, 132] width 322 height 16
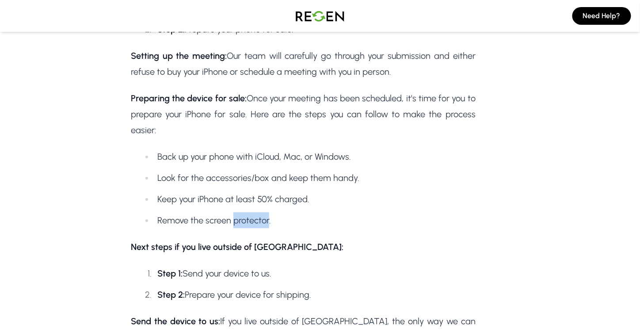
scroll to position [353, 0]
click at [228, 122] on p "Preparing the device for sale: Once your meeting has been scheduled, it's time …" at bounding box center [303, 114] width 345 height 48
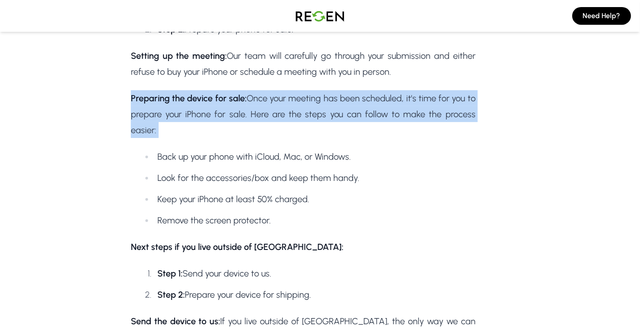
click at [228, 122] on p "Preparing the device for sale: Once your meeting has been scheduled, it's time …" at bounding box center [303, 114] width 345 height 48
click at [251, 118] on p "Preparing the device for sale: Once your meeting has been scheduled, it's time …" at bounding box center [303, 114] width 345 height 48
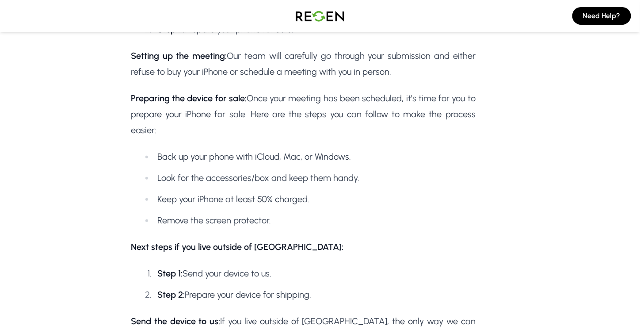
click at [266, 99] on p "Preparing the device for sale: Once your meeting has been scheduled, it's time …" at bounding box center [303, 114] width 345 height 48
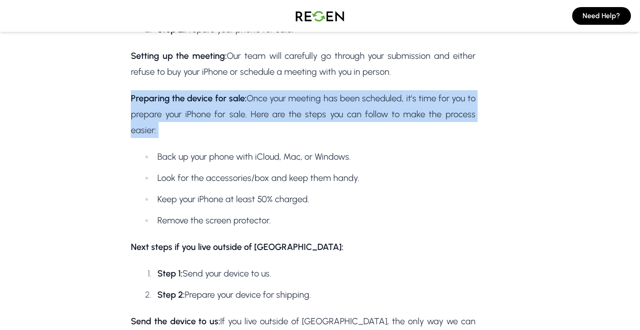
click at [266, 99] on p "Preparing the device for sale: Once your meeting has been scheduled, it's time …" at bounding box center [303, 114] width 345 height 48
click at [295, 100] on p "Preparing the device for sale: Once your meeting has been scheduled, it's time …" at bounding box center [303, 114] width 345 height 48
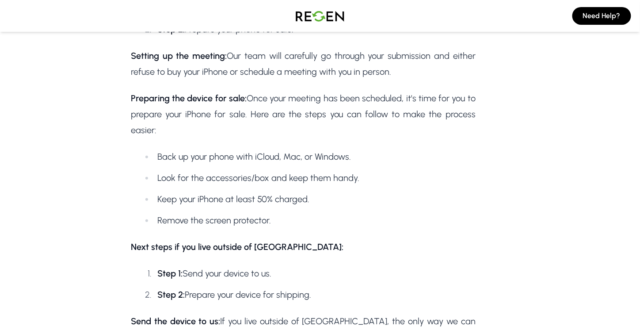
click at [238, 121] on p "Preparing the device for sale: Once your meeting has been scheduled, it's time …" at bounding box center [303, 114] width 345 height 48
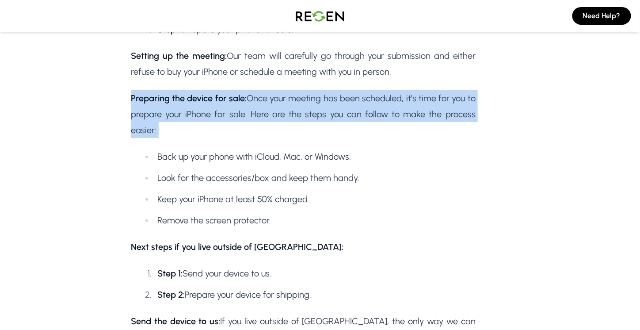
click at [238, 121] on p "Preparing the device for sale: Once your meeting has been scheduled, it's time …" at bounding box center [303, 114] width 345 height 48
click at [267, 121] on p "Preparing the device for sale: Once your meeting has been scheduled, it's time …" at bounding box center [303, 114] width 345 height 48
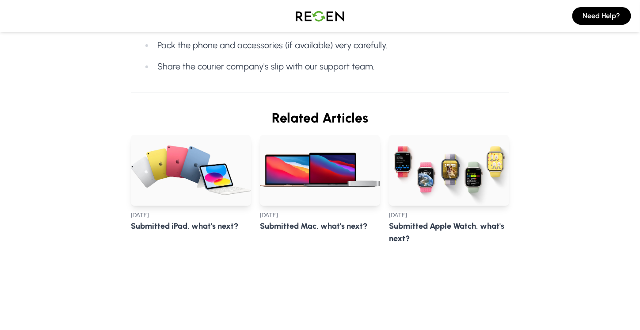
scroll to position [795, 0]
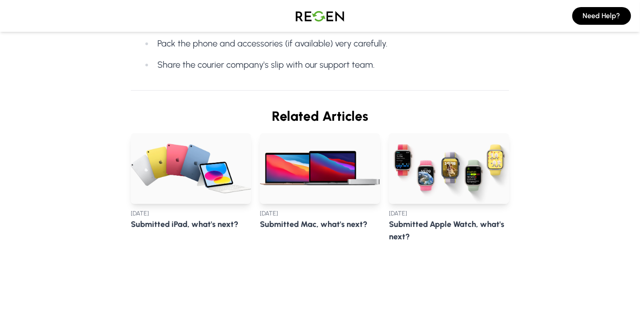
click at [329, 123] on h2 "Related Articles" at bounding box center [320, 116] width 378 height 16
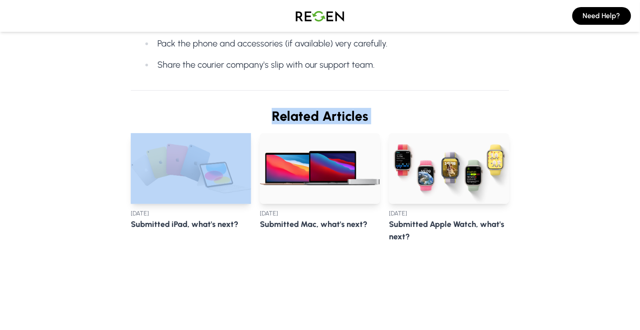
click at [329, 123] on h2 "Related Articles" at bounding box center [320, 116] width 378 height 16
click at [346, 122] on h2 "Related Articles" at bounding box center [320, 116] width 378 height 16
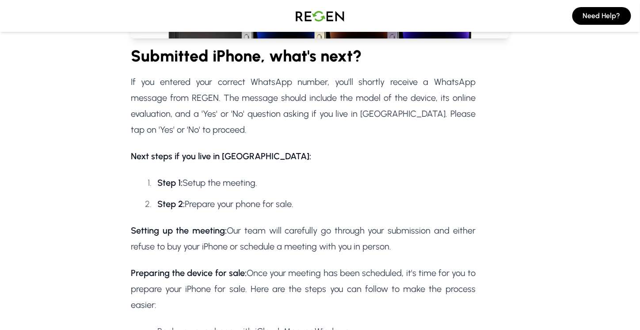
scroll to position [177, 0]
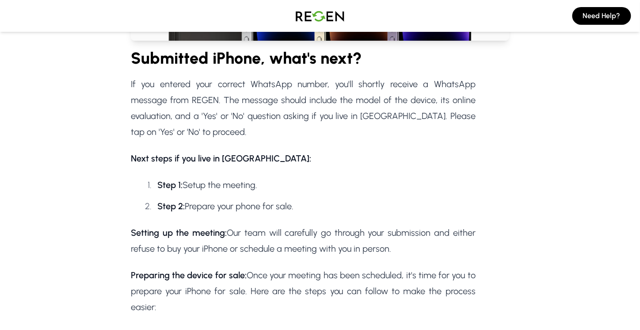
click at [259, 117] on p "If you entered your correct WhatsApp number, you'll shortly receive a WhatsApp …" at bounding box center [303, 108] width 345 height 64
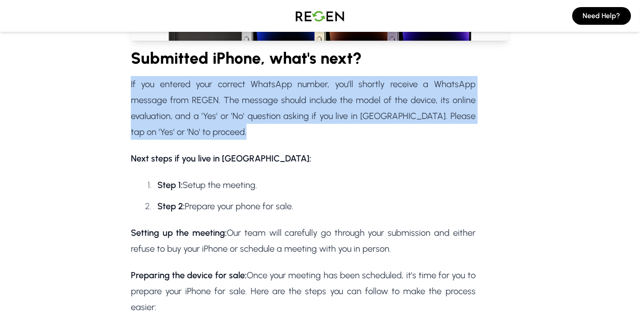
click at [259, 117] on p "If you entered your correct WhatsApp number, you'll shortly receive a WhatsApp …" at bounding box center [303, 108] width 345 height 64
click at [297, 115] on p "If you entered your correct WhatsApp number, you'll shortly receive a WhatsApp …" at bounding box center [303, 108] width 345 height 64
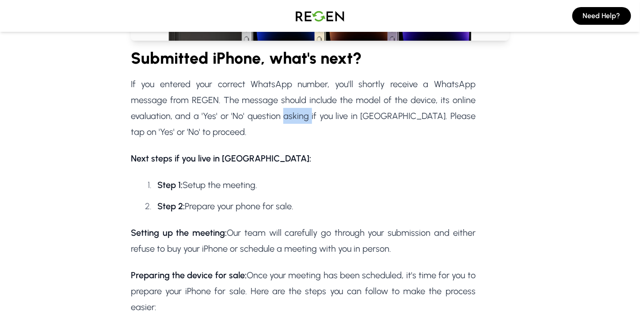
click at [297, 115] on p "If you entered your correct WhatsApp number, you'll shortly receive a WhatsApp …" at bounding box center [303, 108] width 345 height 64
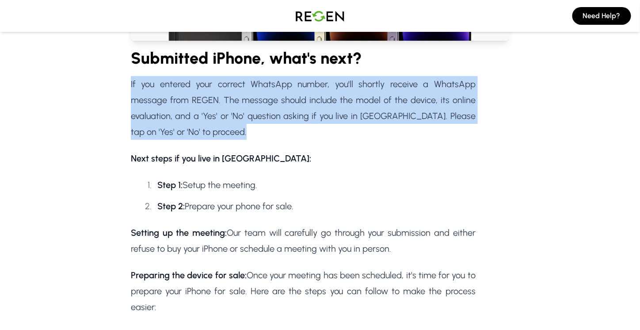
click at [297, 115] on p "If you entered your correct WhatsApp number, you'll shortly receive a WhatsApp …" at bounding box center [303, 108] width 345 height 64
click at [333, 117] on p "If you entered your correct WhatsApp number, you'll shortly receive a WhatsApp …" at bounding box center [303, 108] width 345 height 64
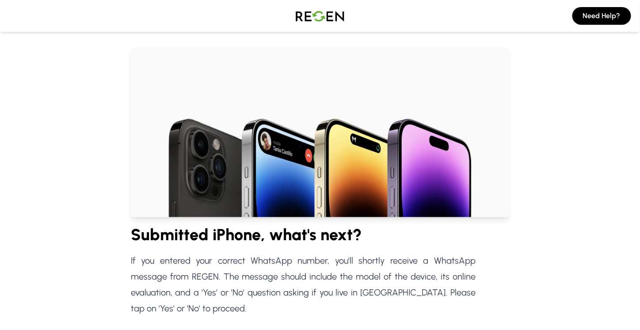
scroll to position [0, 0]
